Goal: Task Accomplishment & Management: Complete application form

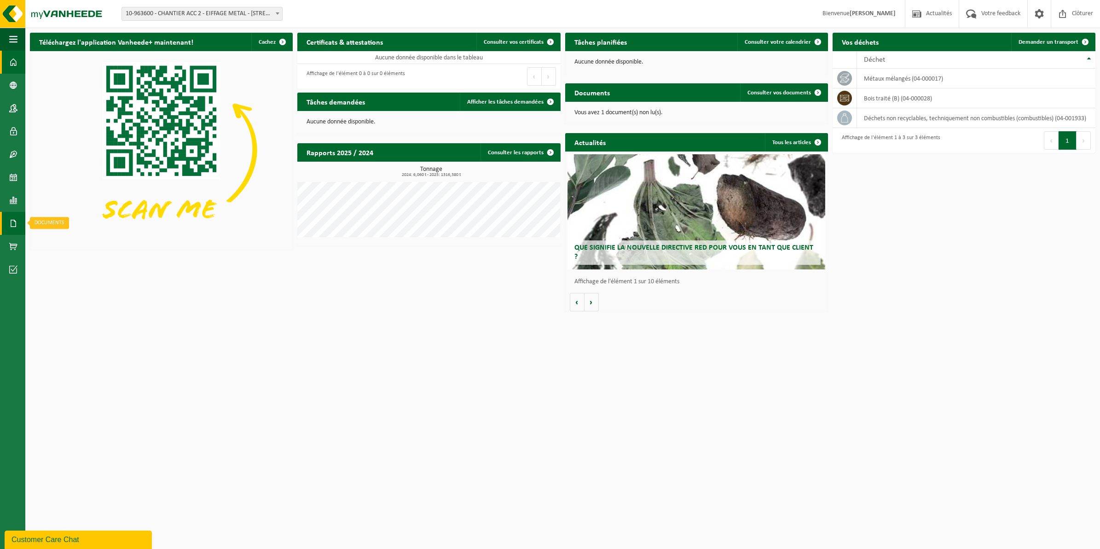
click at [15, 219] on span at bounding box center [13, 223] width 8 height 23
click at [65, 242] on span "Documents" at bounding box center [68, 242] width 30 height 17
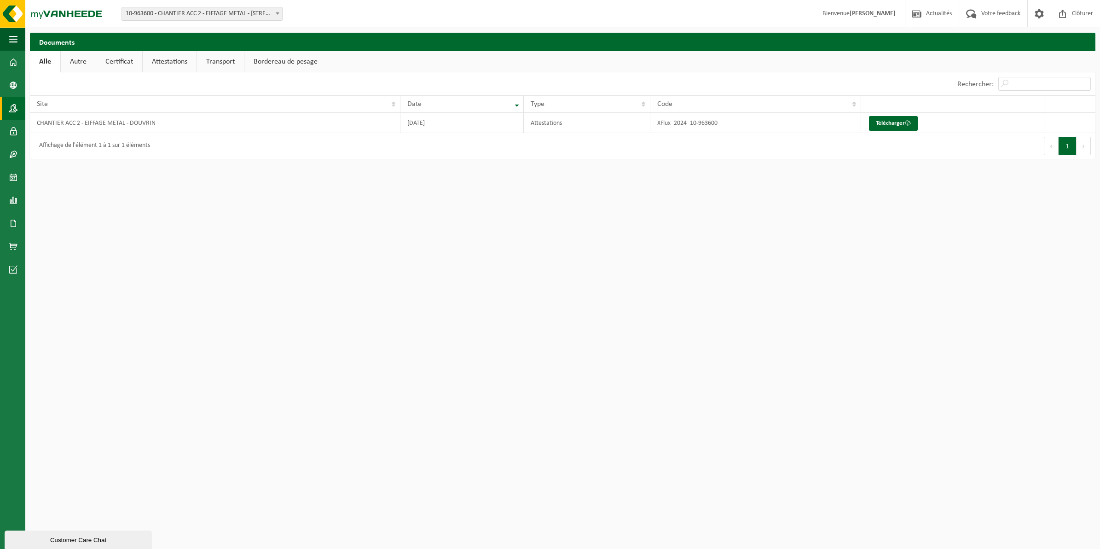
click at [14, 113] on span at bounding box center [13, 108] width 8 height 23
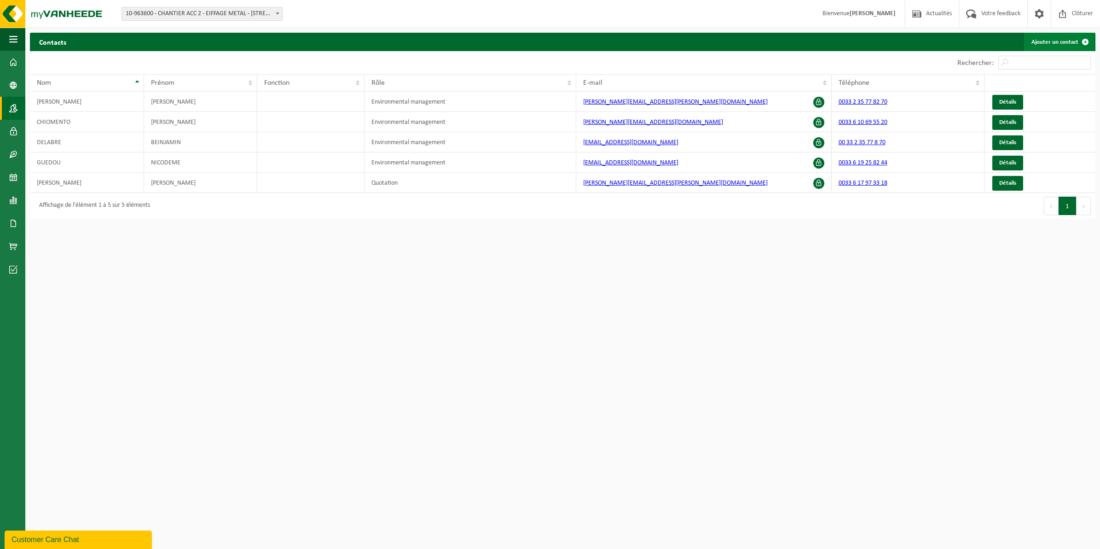
click at [1085, 41] on span at bounding box center [1085, 42] width 18 height 18
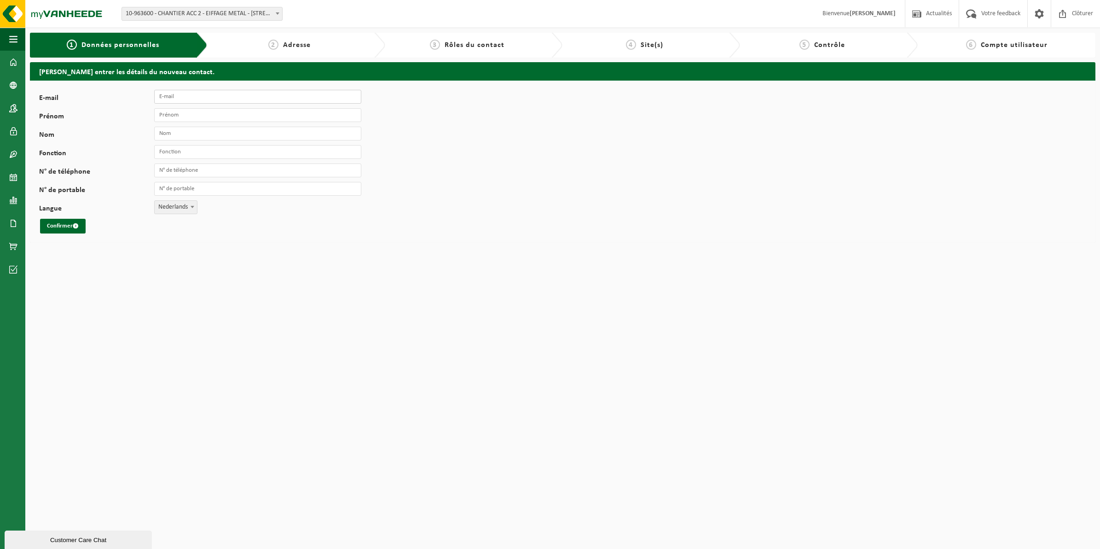
click at [170, 99] on input "E-mail" at bounding box center [257, 97] width 207 height 14
click at [486, 196] on div "E-mail Prénom Nom Fonction N° de téléphone N° de portable Langue Nederlands Fra…" at bounding box center [562, 162] width 1065 height 162
click at [176, 86] on div "E-mail Prénom Nom Fonction N° de téléphone N° de portable Langue Nederlands Fra…" at bounding box center [562, 162] width 1065 height 162
click at [173, 96] on input "E-mail" at bounding box center [257, 97] width 207 height 14
paste input "[PERSON_NAME][EMAIL_ADDRESS][DOMAIN_NAME]"
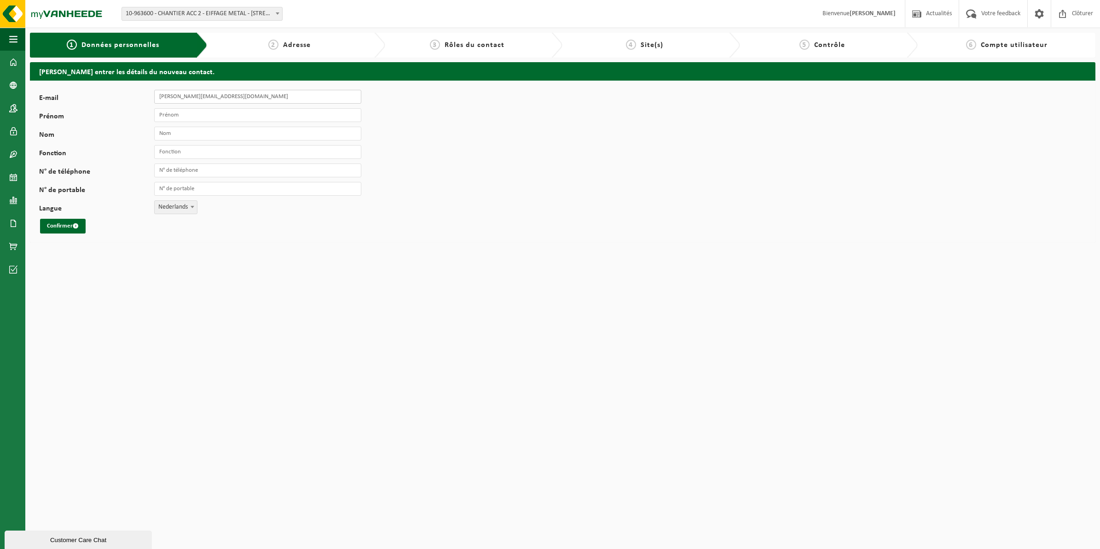
type input "[PERSON_NAME][EMAIL_ADDRESS][DOMAIN_NAME]"
click at [172, 114] on input "Prénom" at bounding box center [257, 115] width 207 height 14
drag, startPoint x: 176, startPoint y: 99, endPoint x: 146, endPoint y: 95, distance: 29.7
click at [146, 95] on div "E-mail jerome.sautel.ext@eiffage.com" at bounding box center [204, 97] width 331 height 14
click at [171, 116] on input "Prénom" at bounding box center [257, 115] width 207 height 14
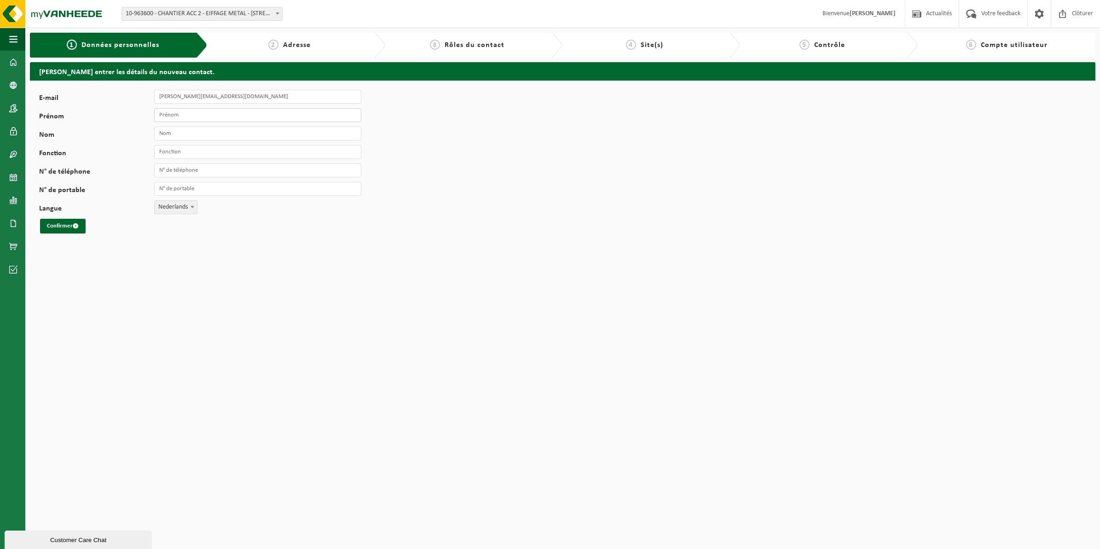
paste input "jerome"
click at [160, 112] on input "jerome" at bounding box center [257, 115] width 207 height 14
type input "Jerome"
click at [175, 134] on input "Nom" at bounding box center [257, 134] width 207 height 14
type input "SAUTEL"
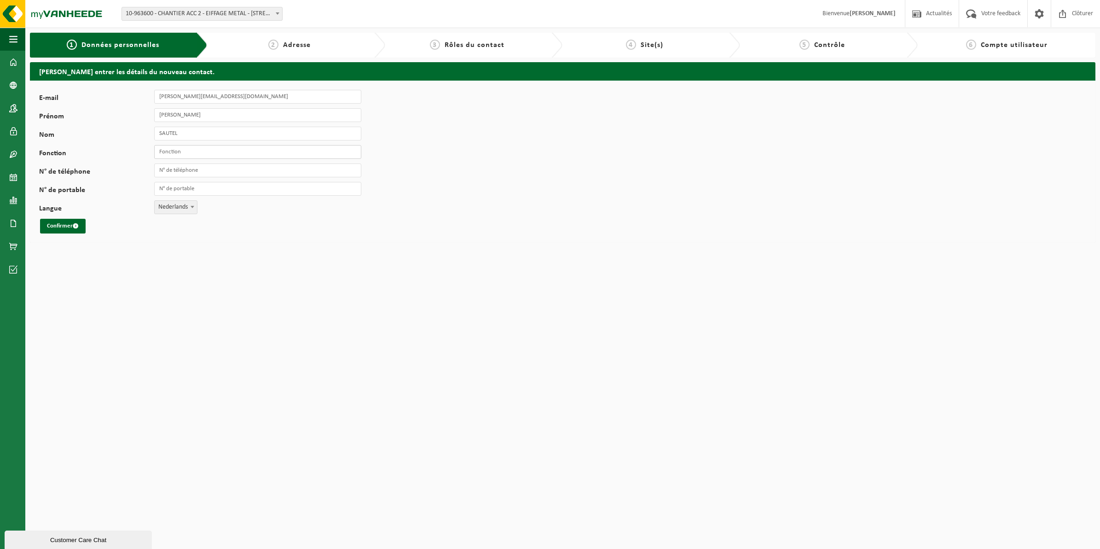
click at [212, 155] on input "Fonction" at bounding box center [257, 152] width 207 height 14
type input "HSE"
click at [221, 170] on input "N° de téléphone" at bounding box center [257, 170] width 207 height 14
click at [219, 322] on html "Site: 10-963600 - CHANTIER ACC 2 - EIFFAGE METAL - 62138 DOUVRIN, AVENUE DE PAR…" at bounding box center [550, 274] width 1100 height 549
click at [192, 208] on span at bounding box center [192, 207] width 9 height 12
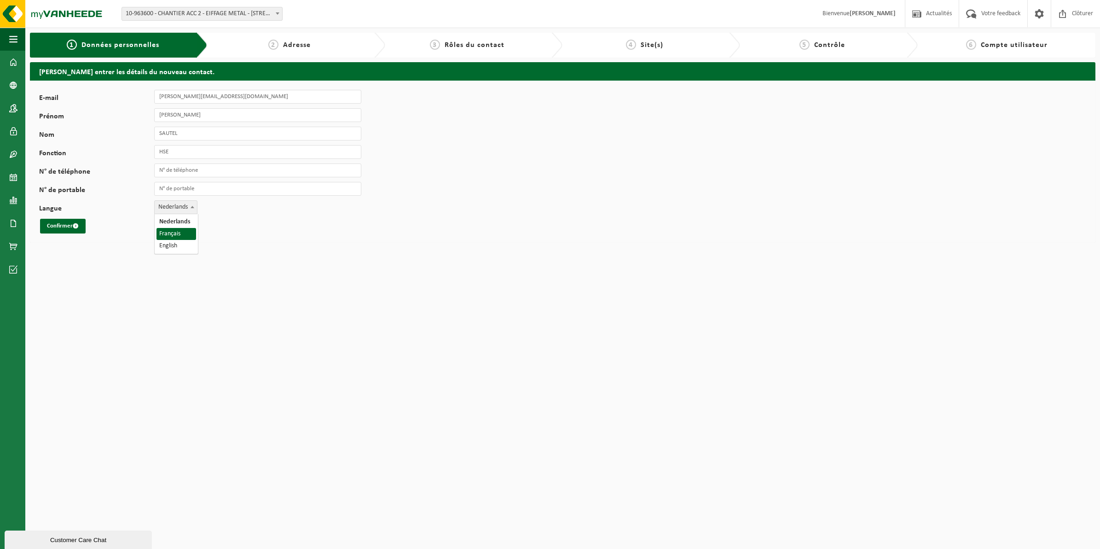
select select "1"
click at [183, 175] on input "N° de téléphone" at bounding box center [257, 170] width 207 height 14
drag, startPoint x: 136, startPoint y: 267, endPoint x: 169, endPoint y: 221, distance: 57.0
click at [136, 265] on html "Site: 10-963600 - CHANTIER ACC 2 - EIFFAGE METAL - 62138 DOUVRIN, AVENUE DE PAR…" at bounding box center [550, 274] width 1100 height 549
click at [179, 171] on input "N° de téléphone" at bounding box center [257, 170] width 207 height 14
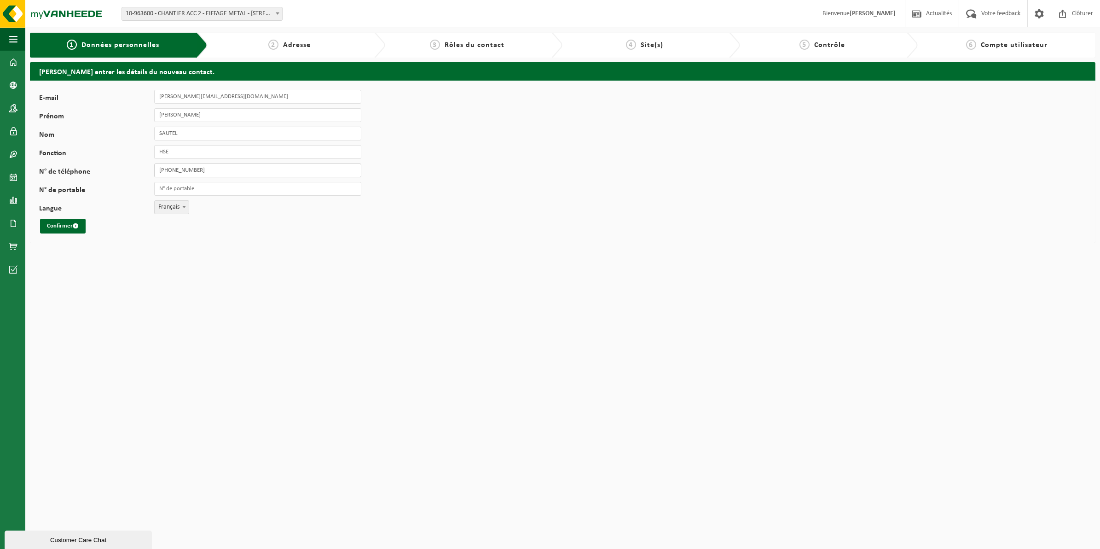
drag, startPoint x: 202, startPoint y: 170, endPoint x: 195, endPoint y: 167, distance: 8.5
click at [195, 167] on input "+33 6 64 44 96 9683" at bounding box center [257, 170] width 207 height 14
type input "[PHONE_NUMBER]"
click at [304, 304] on html "Site: 10-963600 - CHANTIER ACC 2 - EIFFAGE METAL - 62138 DOUVRIN, AVENUE DE PAR…" at bounding box center [550, 274] width 1100 height 549
click at [67, 226] on button "Confirmer" at bounding box center [63, 226] width 46 height 15
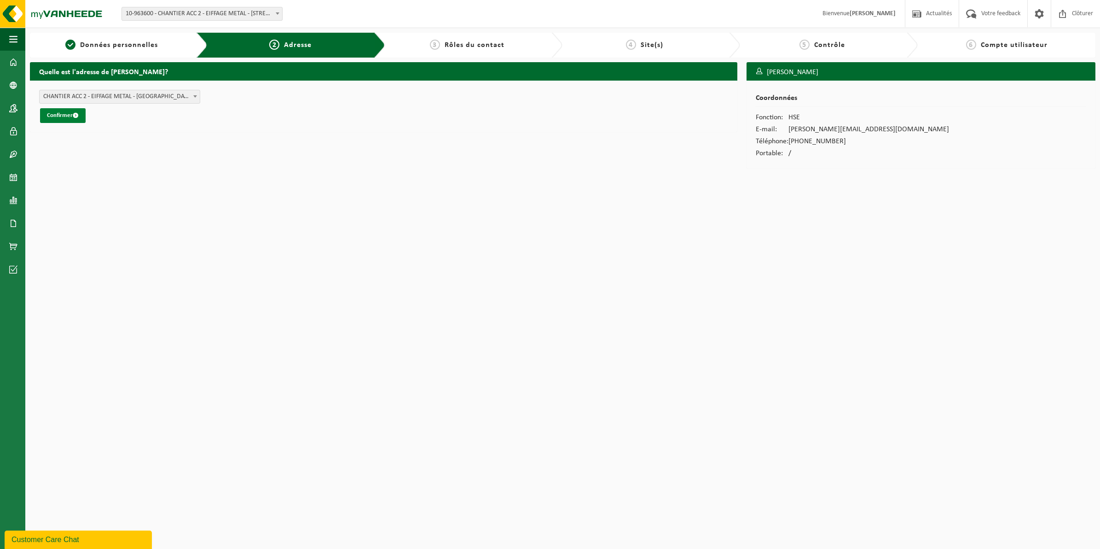
click at [57, 116] on button "Confirmer" at bounding box center [63, 115] width 46 height 15
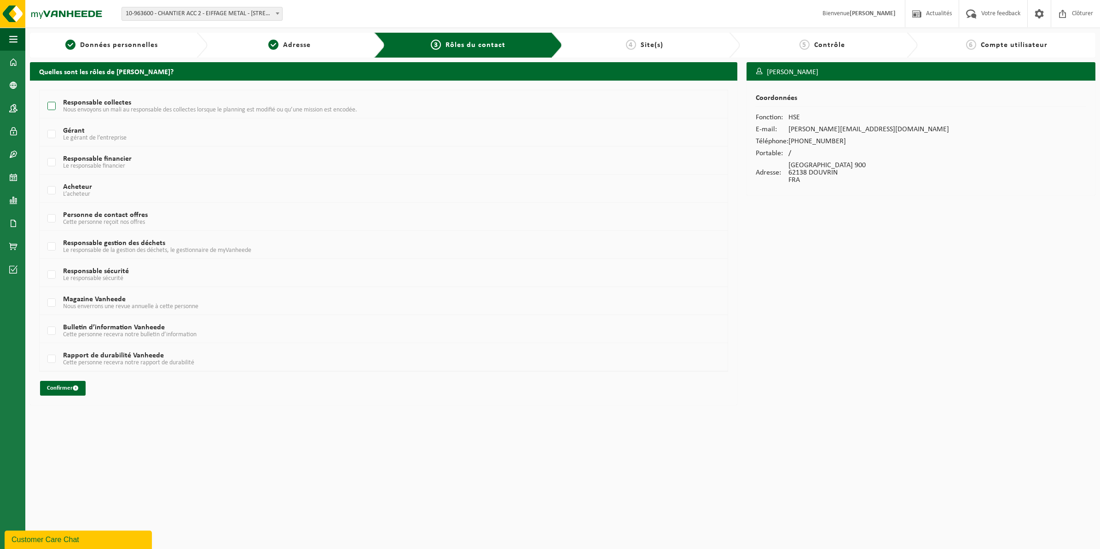
click at [260, 109] on span "Nous envoyons un mali au responsable des collectes lorsque le planning est modi…" at bounding box center [210, 109] width 294 height 7
click at [44, 95] on input "Responsable collectes Nous envoyons un mali au responsable des collectes lorsqu…" at bounding box center [44, 94] width 0 height 0
checkbox input "true"
click at [61, 392] on button "Confirmer" at bounding box center [63, 388] width 46 height 15
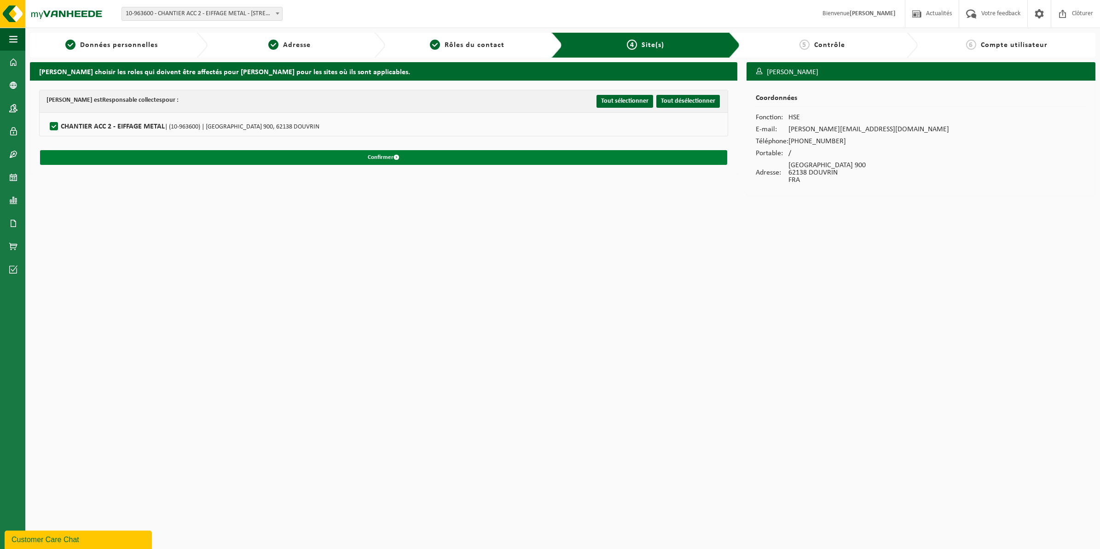
click at [374, 159] on button "Confirmer" at bounding box center [383, 157] width 687 height 15
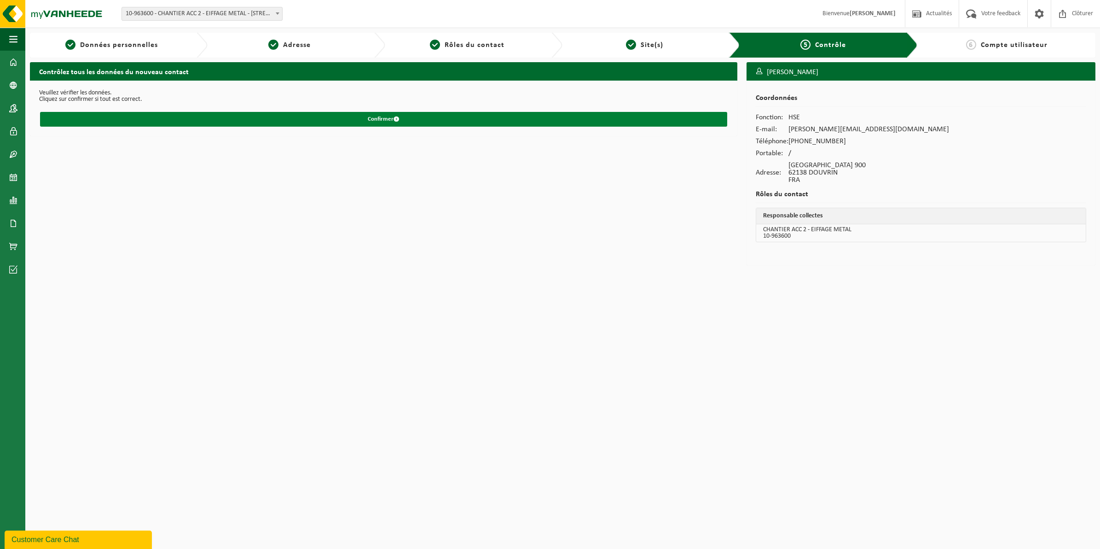
click at [372, 117] on button "Confirmer" at bounding box center [383, 119] width 687 height 15
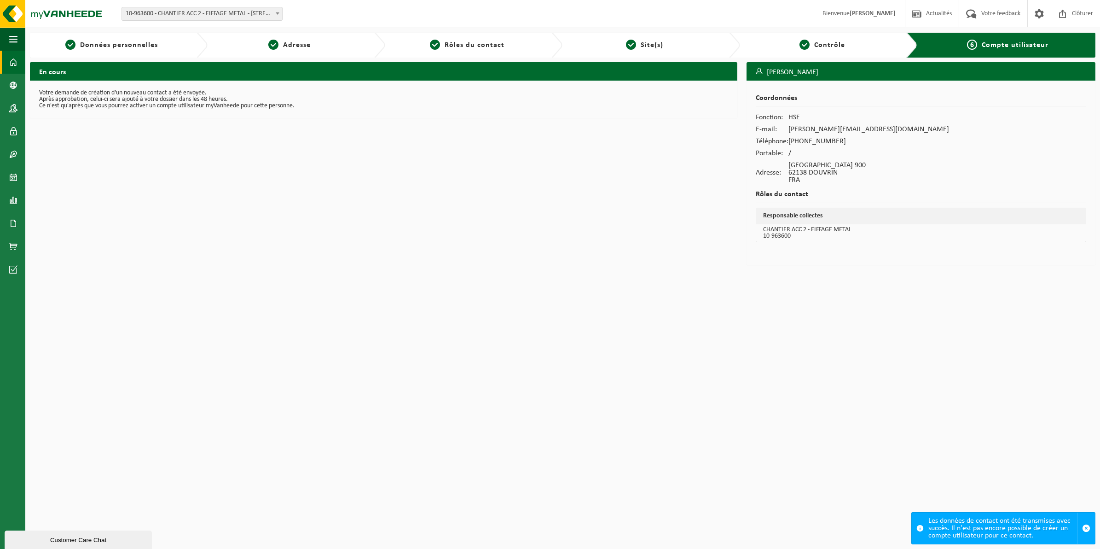
click at [15, 63] on span at bounding box center [13, 62] width 8 height 23
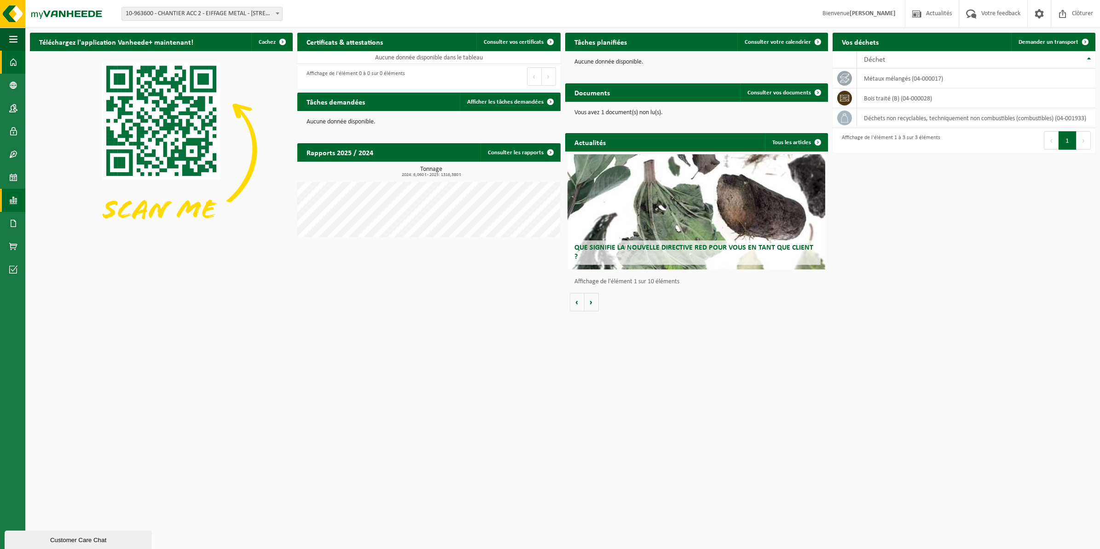
click at [7, 206] on link "Rapports" at bounding box center [12, 200] width 25 height 23
click at [99, 222] on span "Sous forme de liste" at bounding box center [79, 219] width 52 height 17
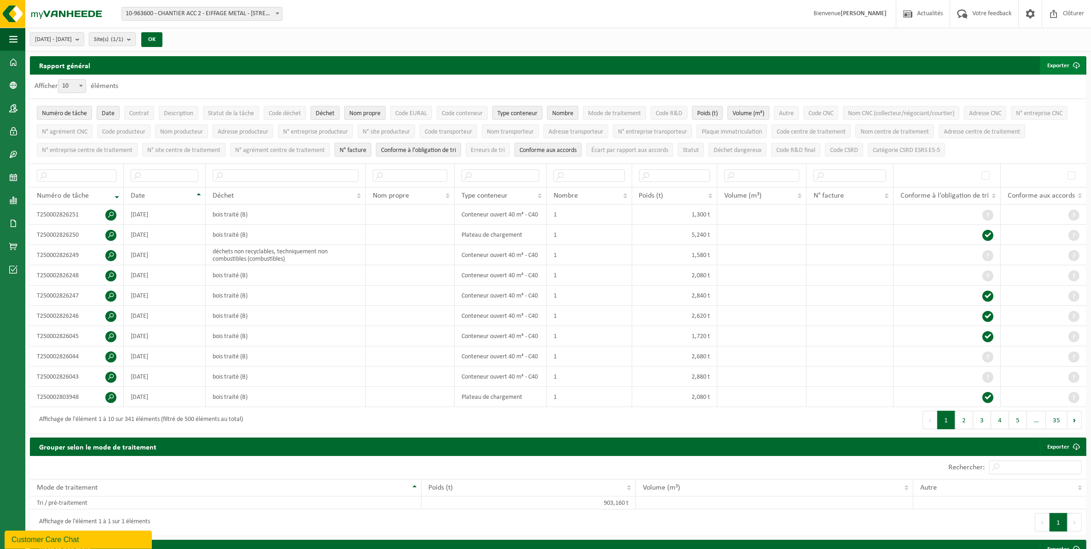
click at [1064, 61] on button "Exporter" at bounding box center [1063, 65] width 46 height 18
click at [1054, 76] on link "Seulement le résultat des filtres sélectionnés" at bounding box center [1021, 84] width 127 height 18
click at [764, 426] on div "Premier Précédent 1 2 3 4 5 … 35 Suivant Dernier" at bounding box center [822, 420] width 528 height 26
click at [1028, 84] on link "Seulement le résultat des filtres sélectionnés" at bounding box center [1021, 84] width 127 height 18
click at [546, 305] on td "Conteneur ouvert 40 m³ - C40" at bounding box center [501, 295] width 92 height 20
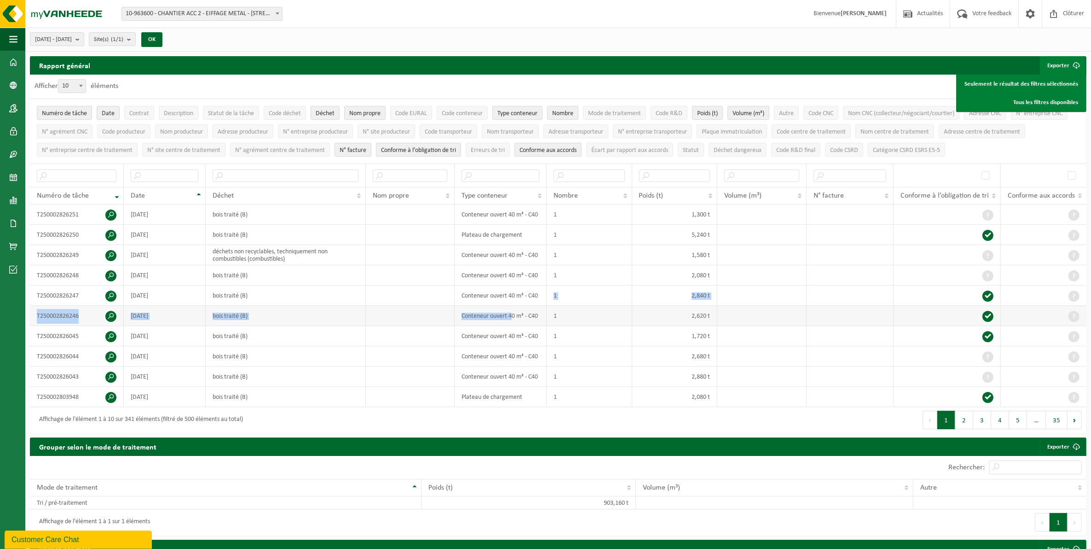
click at [515, 306] on tbody "T250002826251 2025-09-26 bois traité (B) Conteneur ouvert 40 m³ - C40 1 1,300 t…" at bounding box center [558, 305] width 1057 height 202
drag, startPoint x: 515, startPoint y: 306, endPoint x: 647, endPoint y: 341, distance: 137.1
click at [674, 343] on td "1,720 t" at bounding box center [674, 336] width 85 height 20
click at [12, 102] on span at bounding box center [13, 108] width 8 height 23
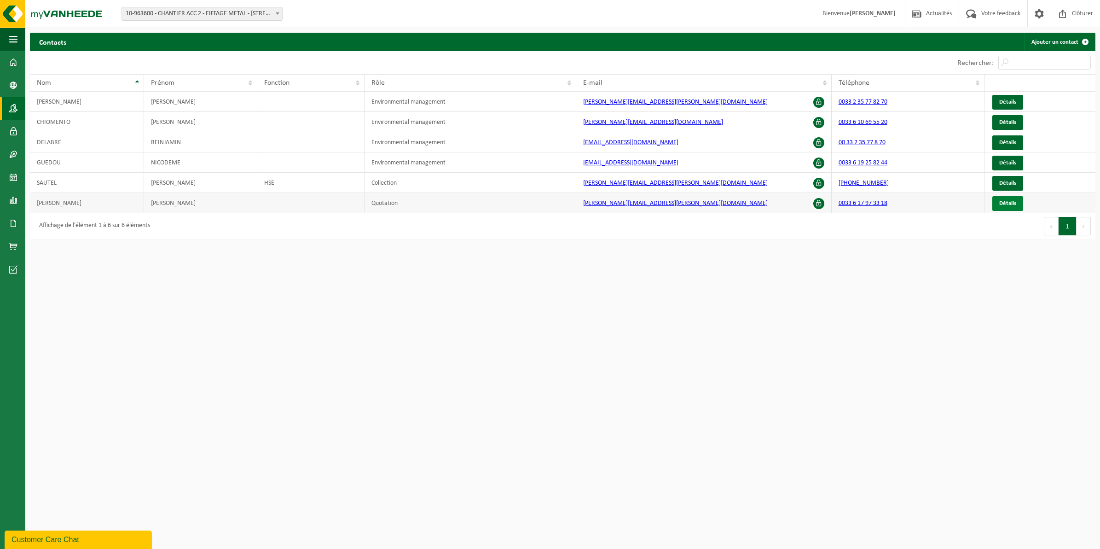
click at [1009, 202] on span "Détails" at bounding box center [1007, 203] width 17 height 6
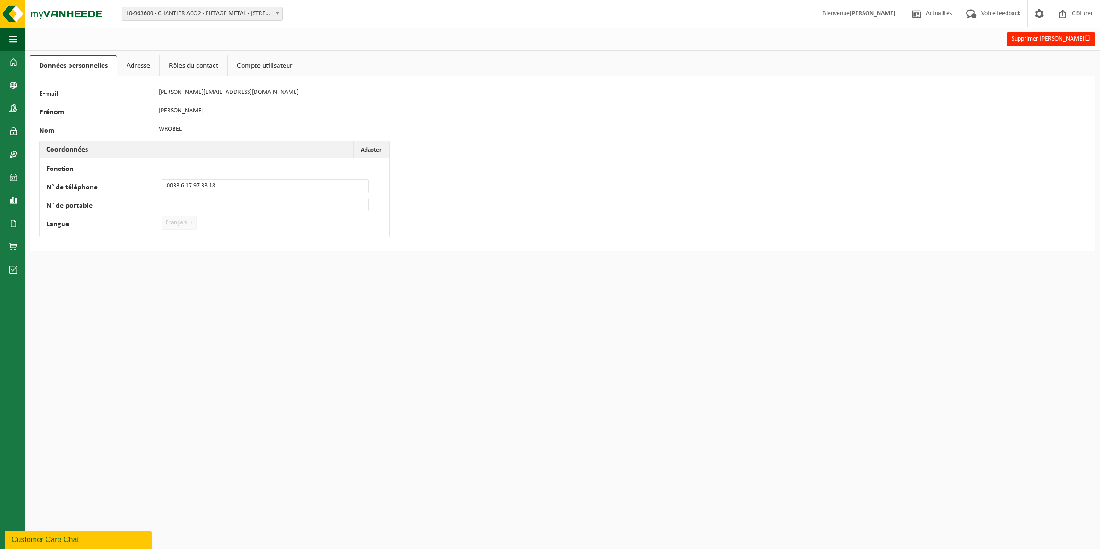
click at [130, 65] on link "Adresse" at bounding box center [138, 65] width 42 height 21
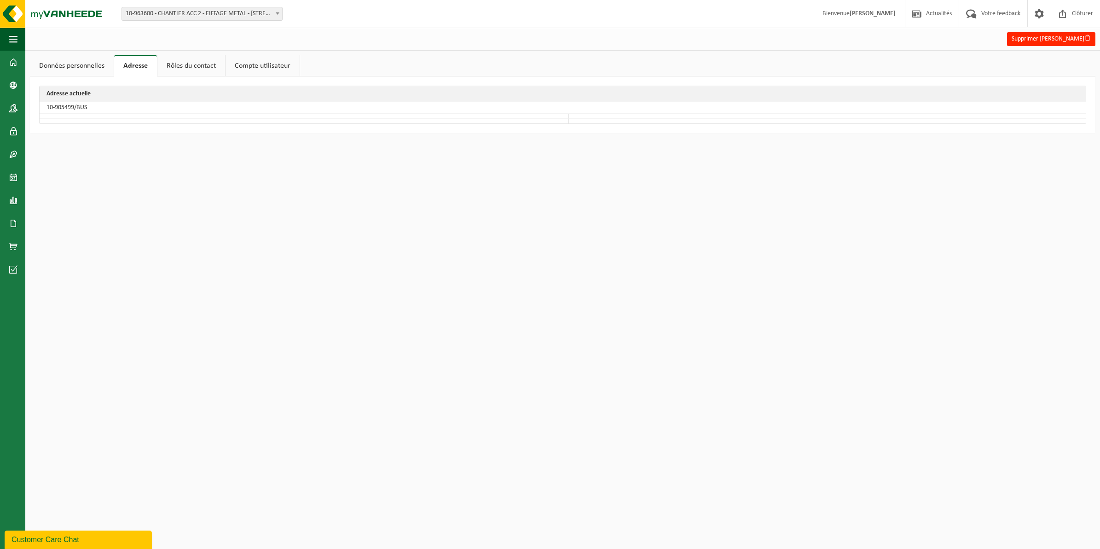
click at [201, 64] on link "Rôles du contact" at bounding box center [191, 65] width 68 height 21
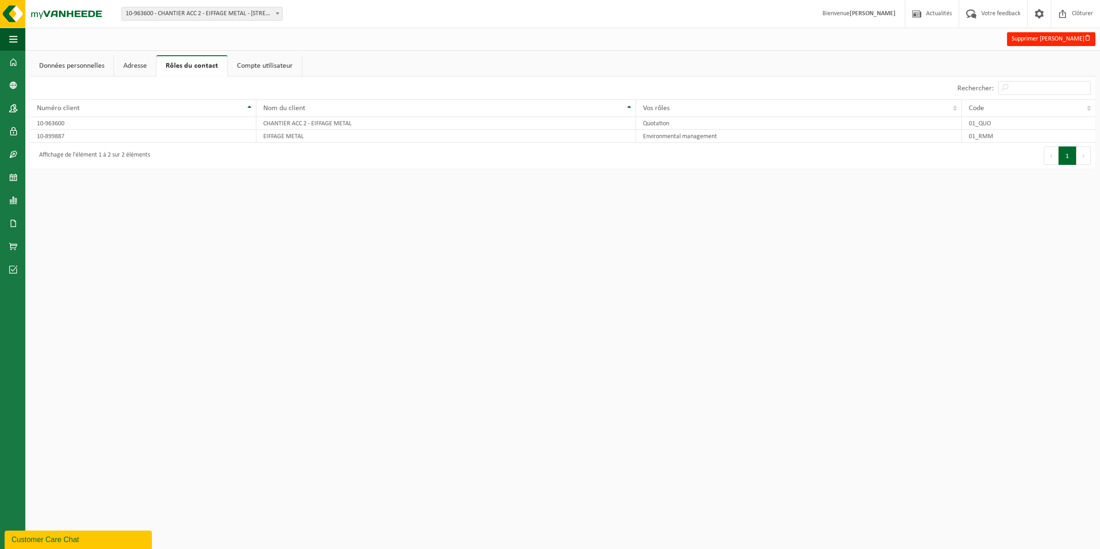
click at [272, 62] on link "Compte utilisateur" at bounding box center [265, 65] width 74 height 21
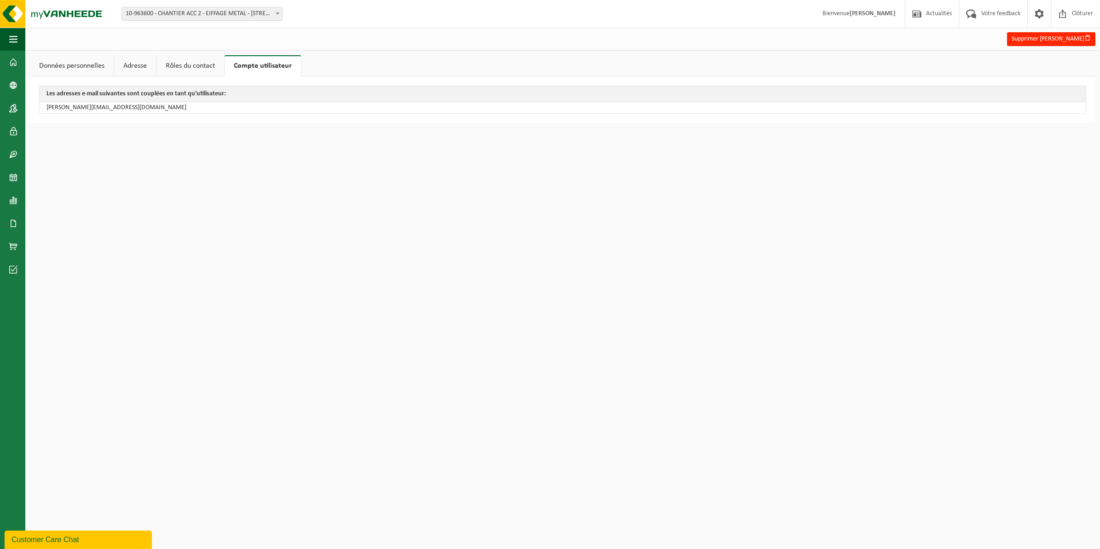
click at [129, 70] on link "Adresse" at bounding box center [135, 65] width 42 height 21
click at [91, 65] on link "Données personnelles" at bounding box center [72, 65] width 84 height 21
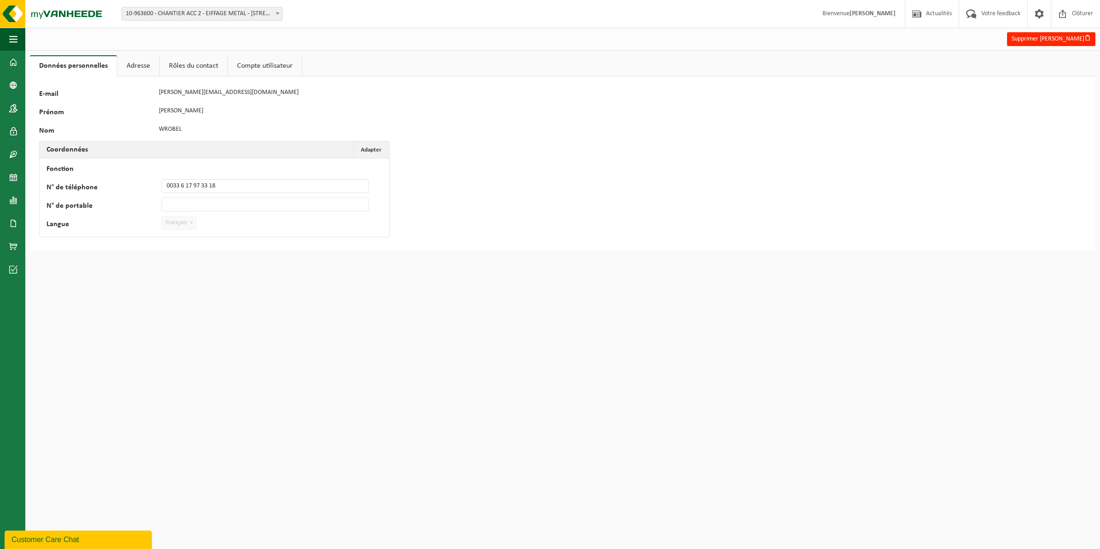
click at [682, 221] on div "124639 E-mail [PERSON_NAME][EMAIL_ADDRESS][DOMAIN_NAME] Prénom [PERSON_NAME] Co…" at bounding box center [562, 163] width 1065 height 174
click at [13, 60] on span at bounding box center [13, 62] width 8 height 23
click at [13, 59] on span at bounding box center [13, 62] width 8 height 23
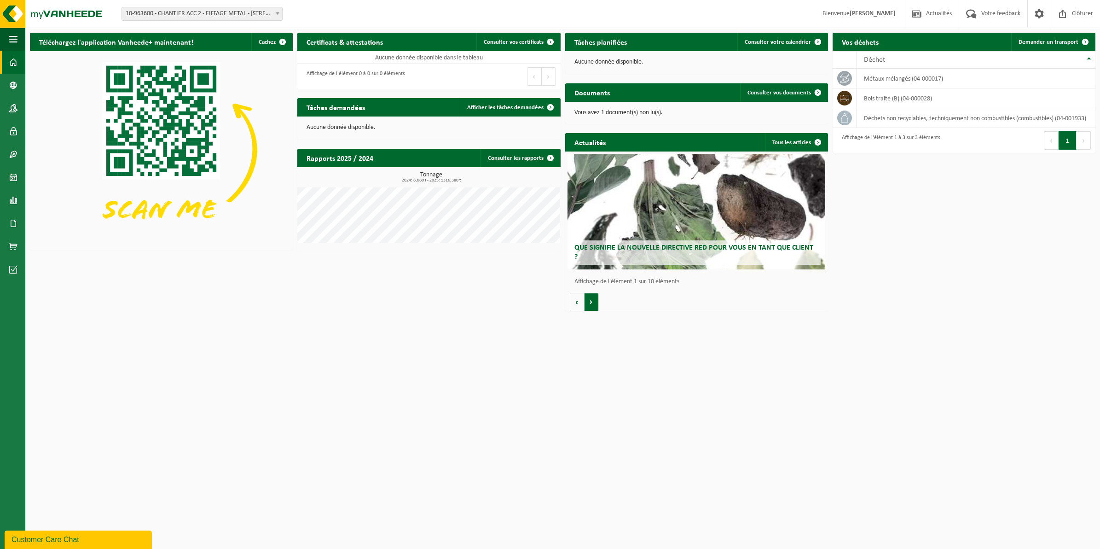
click at [590, 302] on button "Volgende" at bounding box center [591, 302] width 14 height 18
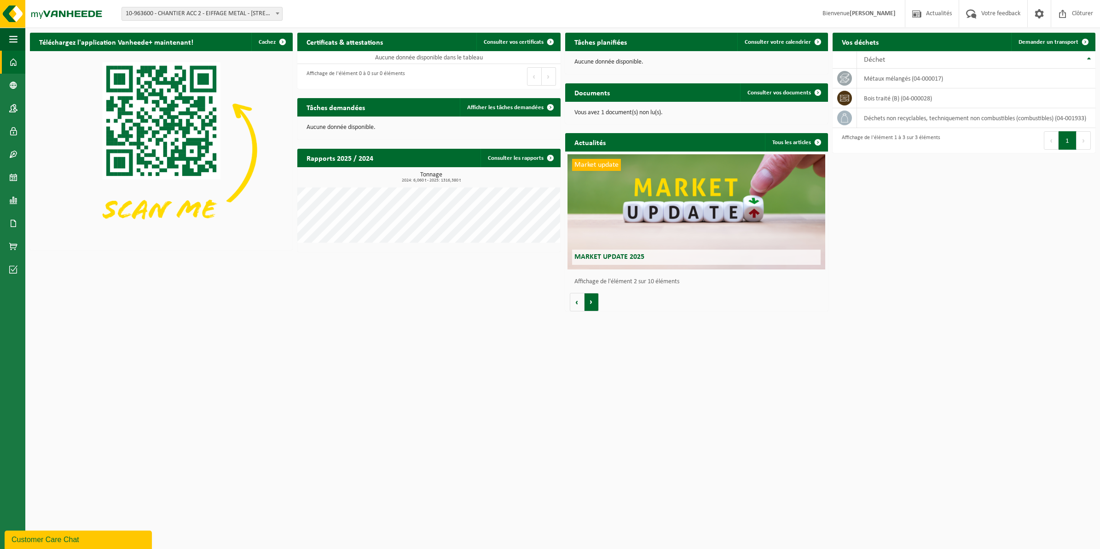
click at [590, 302] on button "Volgende" at bounding box center [591, 302] width 14 height 18
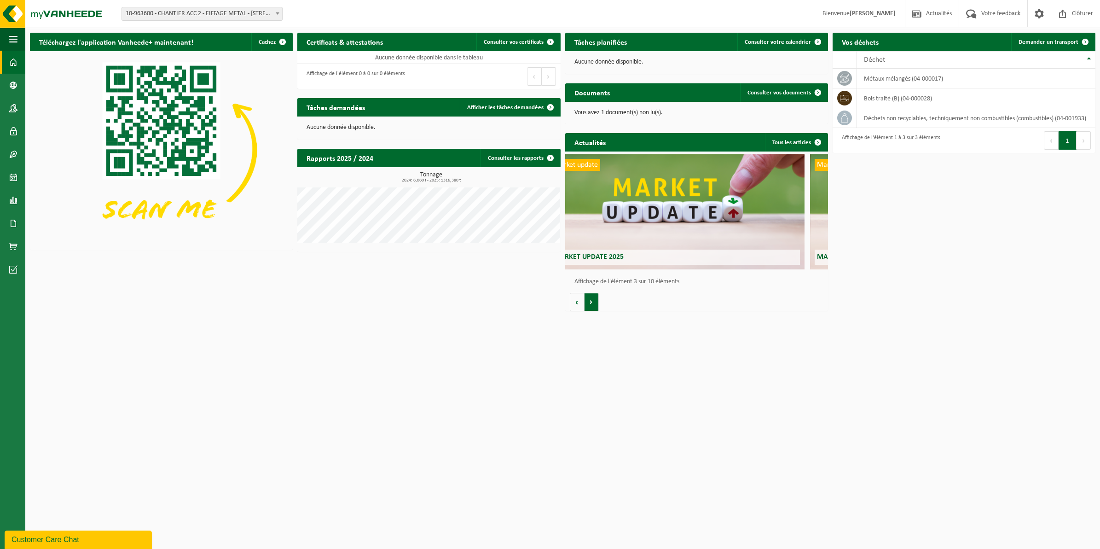
click at [590, 302] on button "Volgende" at bounding box center [591, 302] width 14 height 18
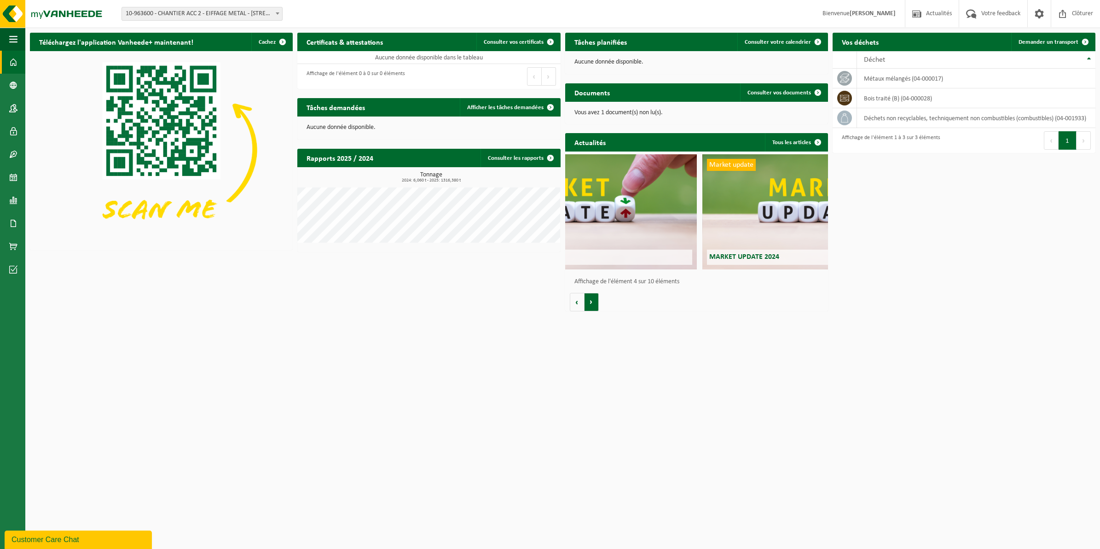
click at [590, 302] on button "Volgende" at bounding box center [591, 302] width 14 height 18
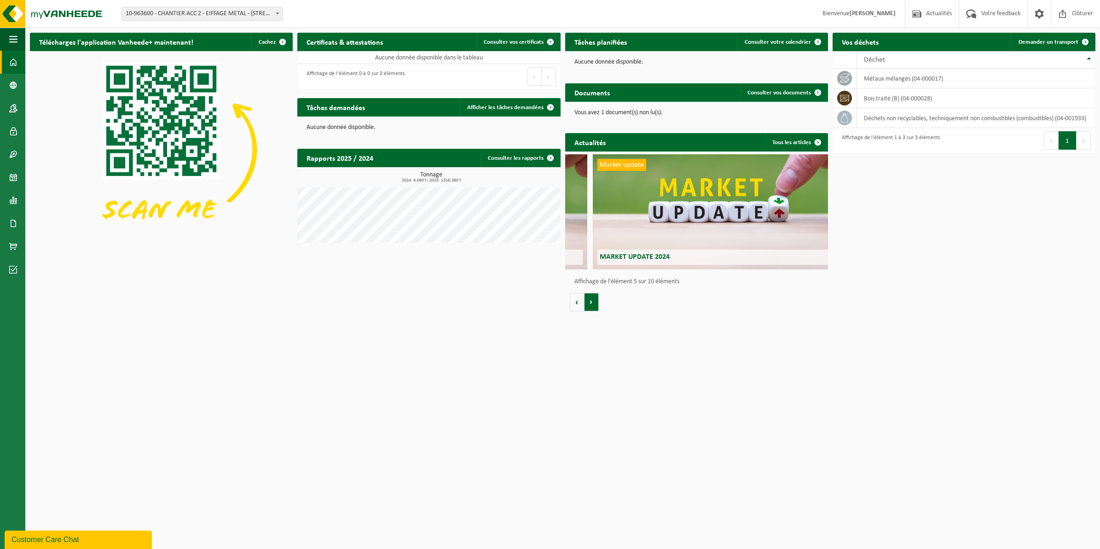
click at [590, 302] on button "Volgende" at bounding box center [591, 302] width 14 height 18
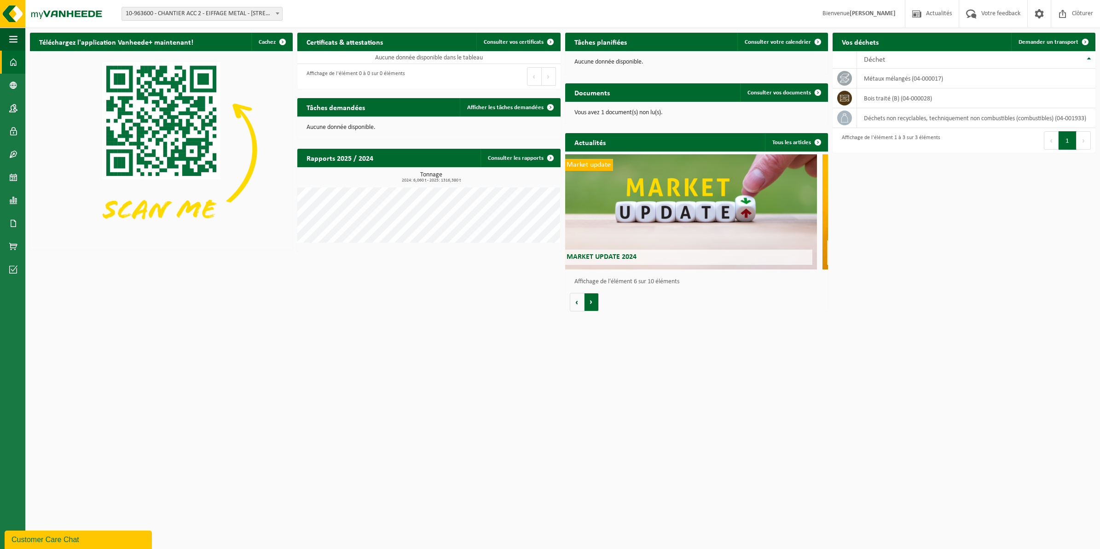
click at [590, 302] on button "Volgende" at bounding box center [591, 302] width 14 height 18
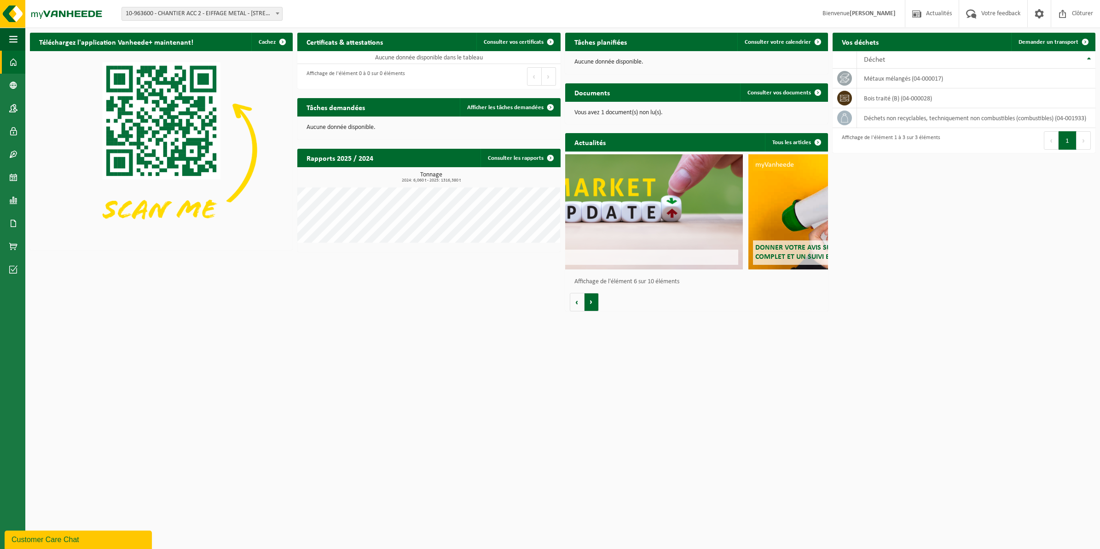
click at [590, 302] on button "Volgende" at bounding box center [591, 302] width 14 height 18
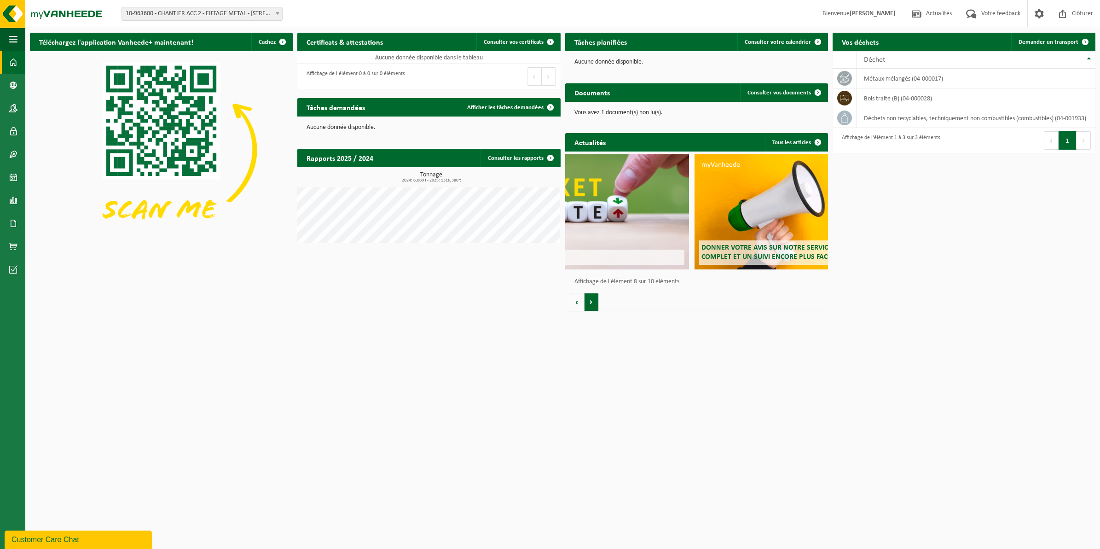
click at [590, 302] on button "Volgende" at bounding box center [591, 302] width 14 height 18
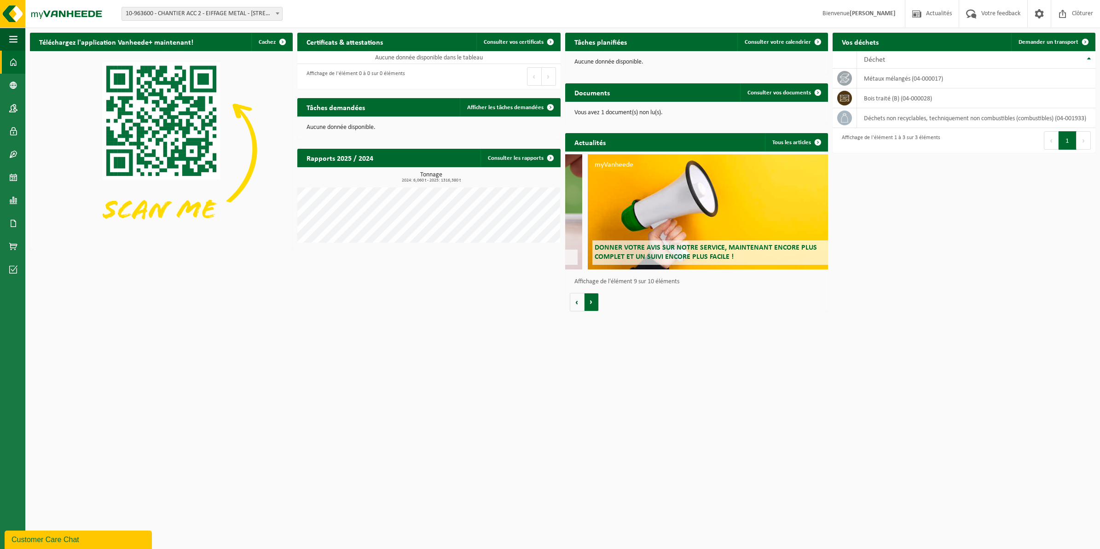
click at [590, 302] on button "Volgende" at bounding box center [591, 302] width 14 height 18
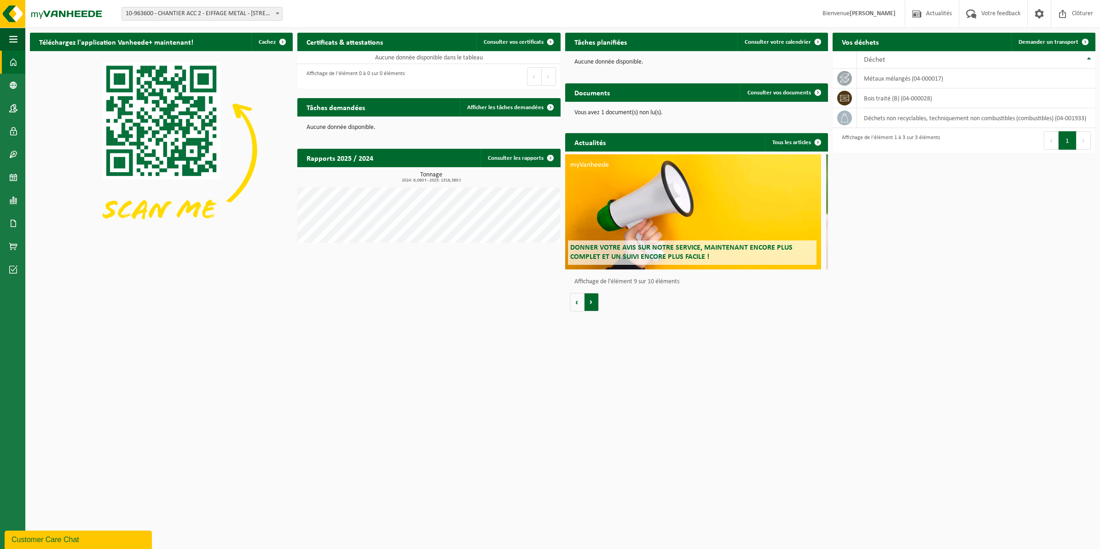
click at [590, 302] on button "Volgende" at bounding box center [591, 302] width 14 height 18
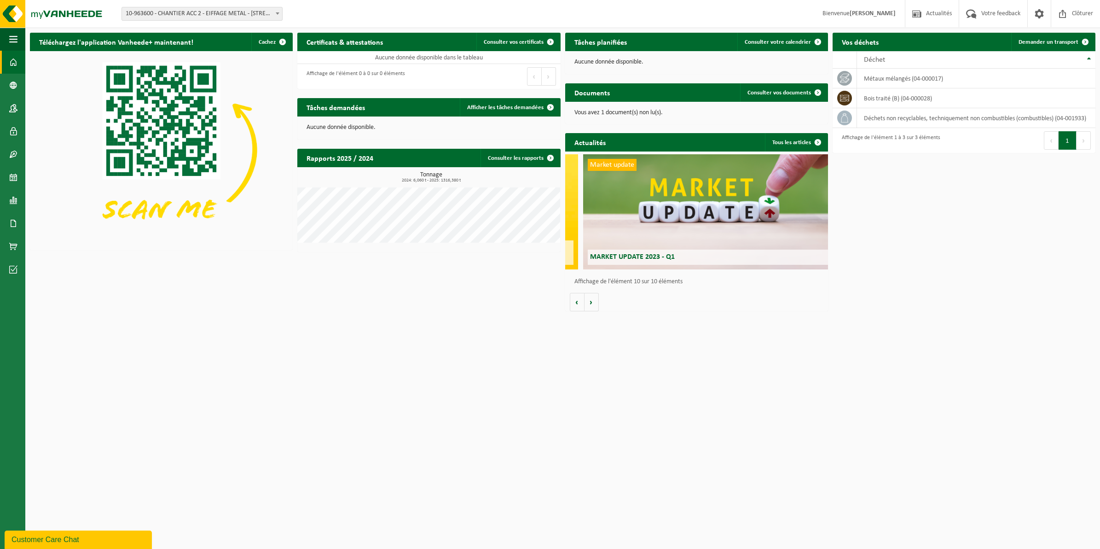
click at [737, 382] on html "Site: 10-963600 - CHANTIER ACC 2 - EIFFAGE METAL - 62138 DOUVRIN, [STREET_ADDRE…" at bounding box center [550, 274] width 1100 height 549
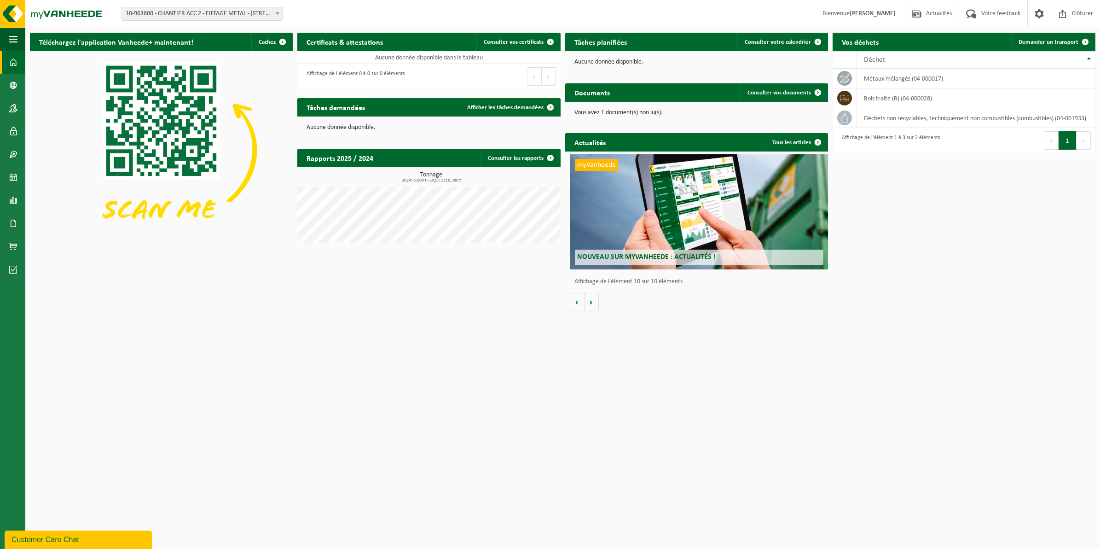
scroll to position [0, 2366]
